Goal: Register for event/course

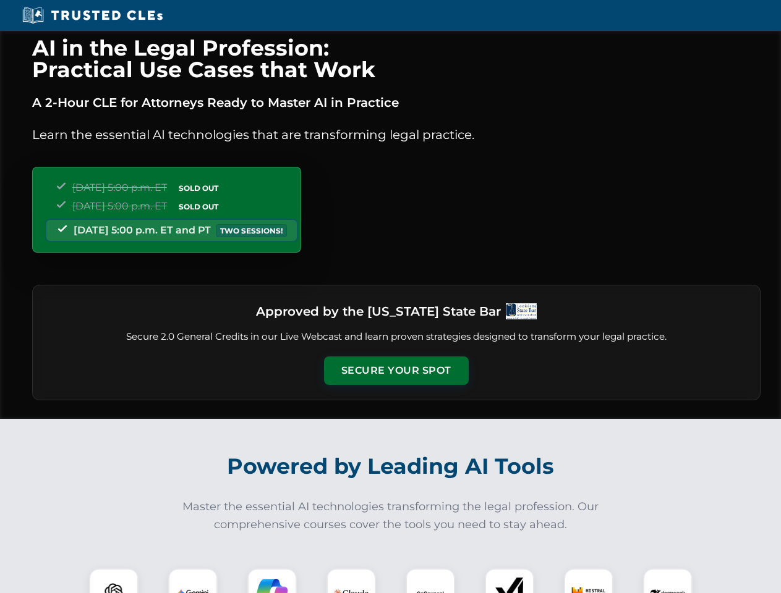
click at [396, 371] on button "Secure Your Spot" at bounding box center [396, 371] width 145 height 28
click at [114, 581] on img at bounding box center [114, 593] width 36 height 36
click at [193, 581] on img at bounding box center [192, 593] width 31 height 31
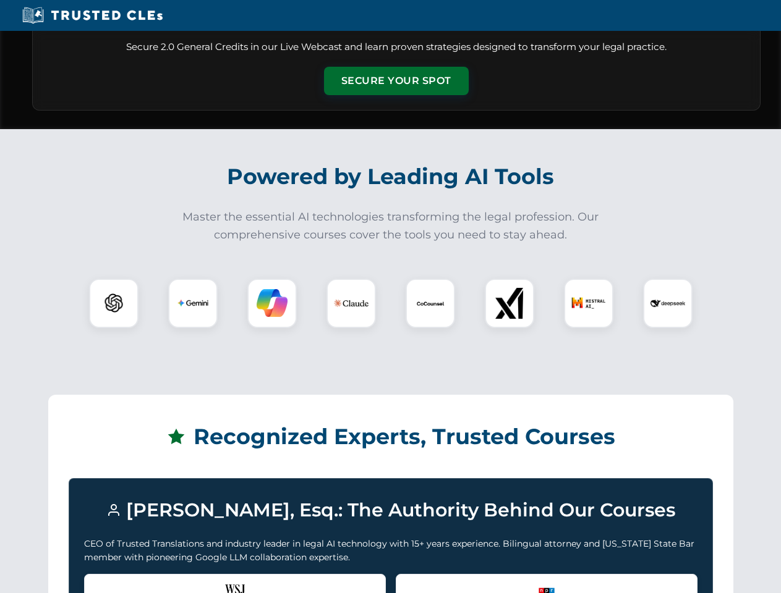
click at [272, 581] on div "Recognized by the WSJ [PERSON_NAME] was featured for his expertise in AI legal …" at bounding box center [235, 598] width 302 height 49
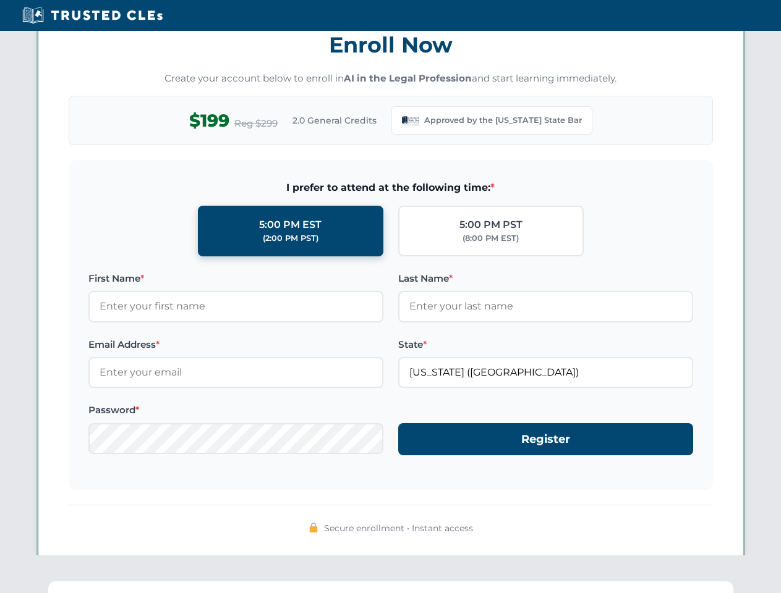
click at [351, 581] on div "AI in the Legal Profession: Practical Use Cases that Work A 2-Hour CLE for Atto…" at bounding box center [390, 409] width 781 height 2883
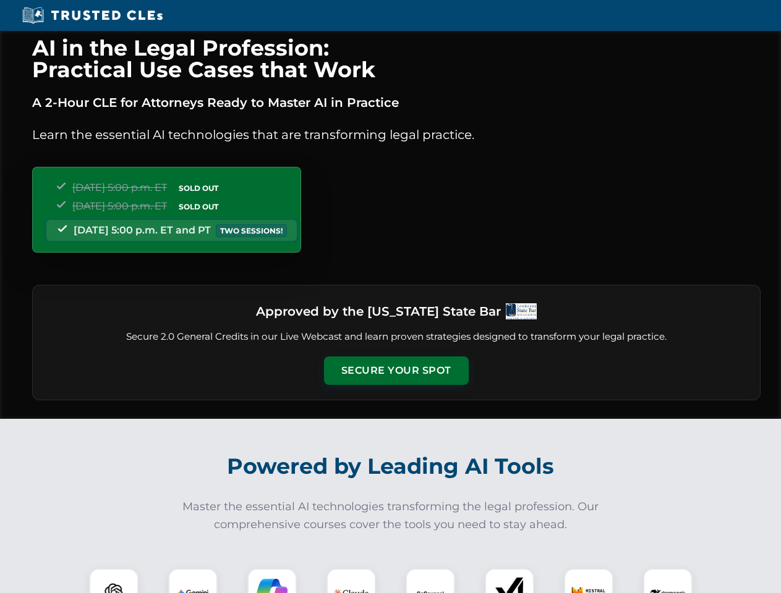
click at [396, 371] on button "Secure Your Spot" at bounding box center [396, 371] width 145 height 28
click at [114, 581] on img at bounding box center [114, 593] width 36 height 36
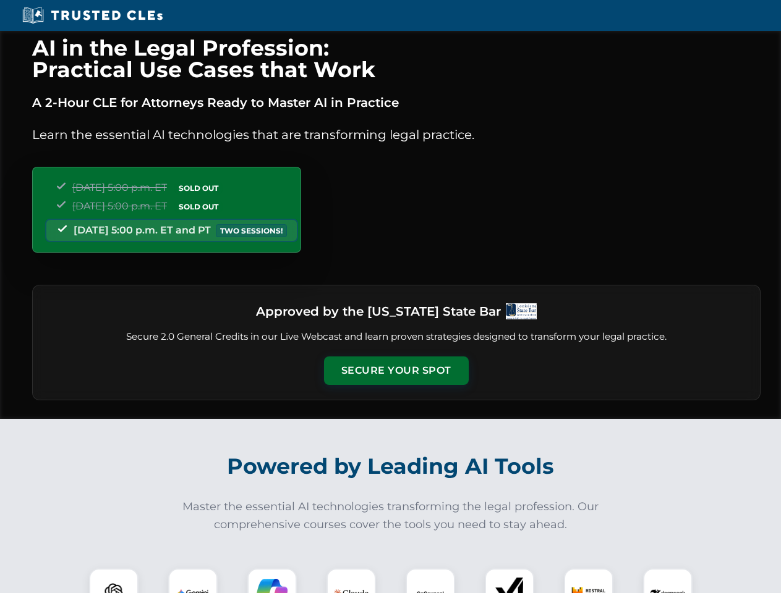
click at [396, 371] on button "Secure Your Spot" at bounding box center [396, 371] width 145 height 28
click at [114, 581] on img at bounding box center [114, 593] width 36 height 36
